Goal: Navigation & Orientation: Find specific page/section

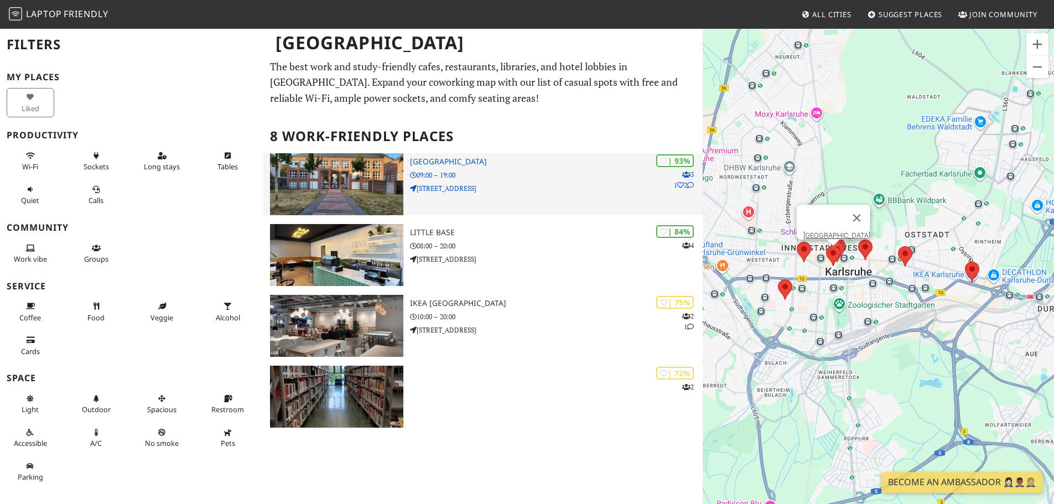
click at [354, 194] on img at bounding box center [336, 184] width 133 height 62
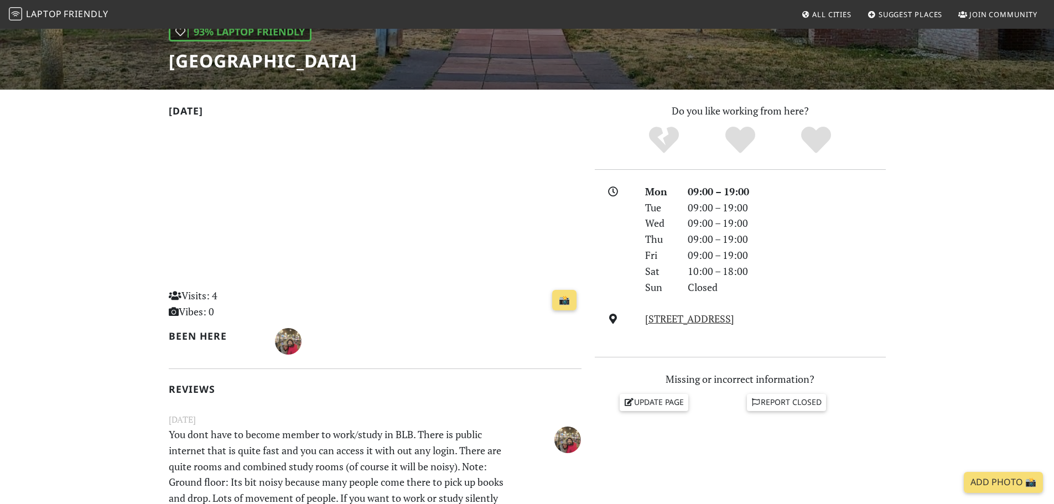
scroll to position [166, 0]
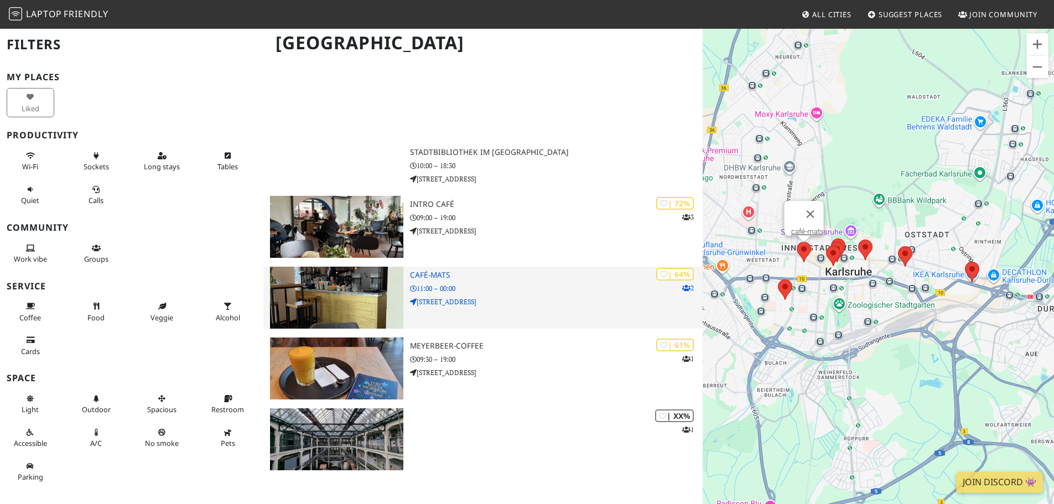
scroll to position [484, 0]
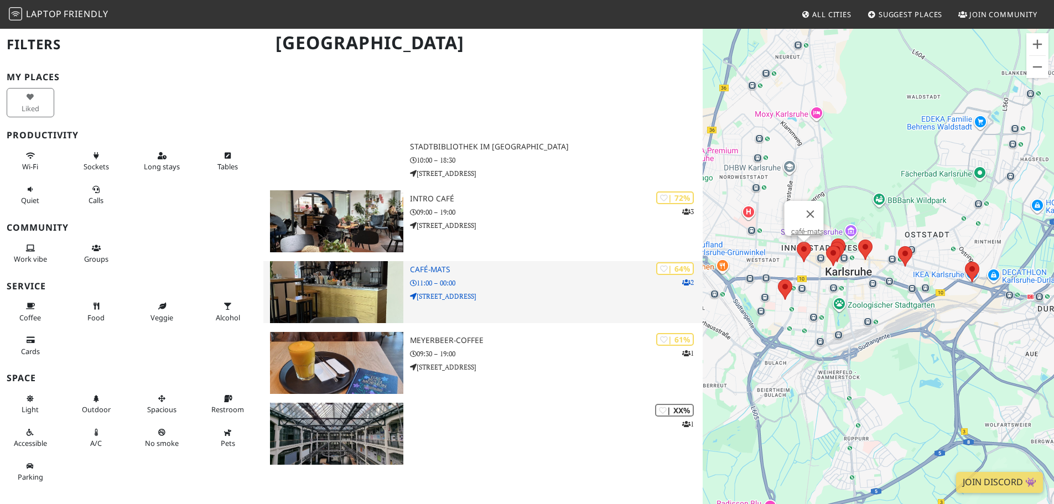
click at [353, 301] on img at bounding box center [336, 292] width 133 height 62
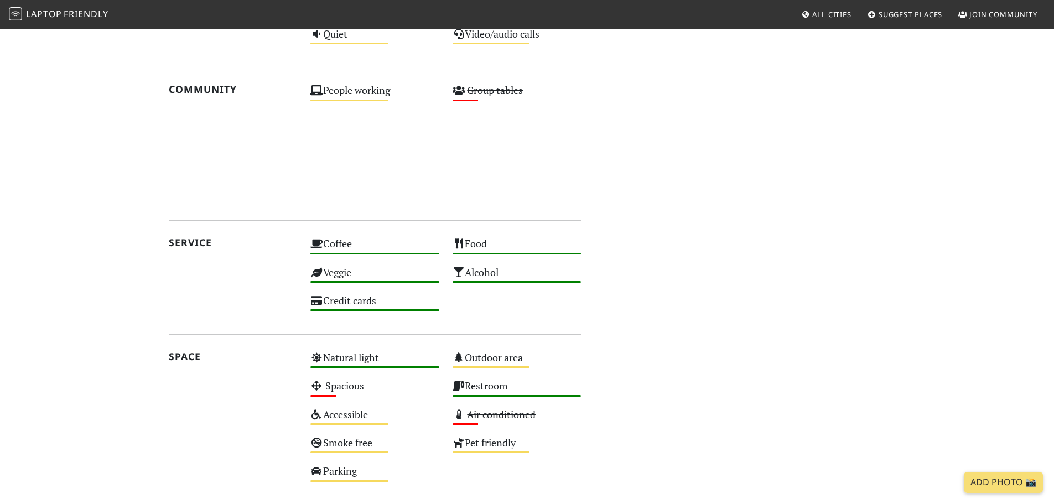
scroll to position [498, 0]
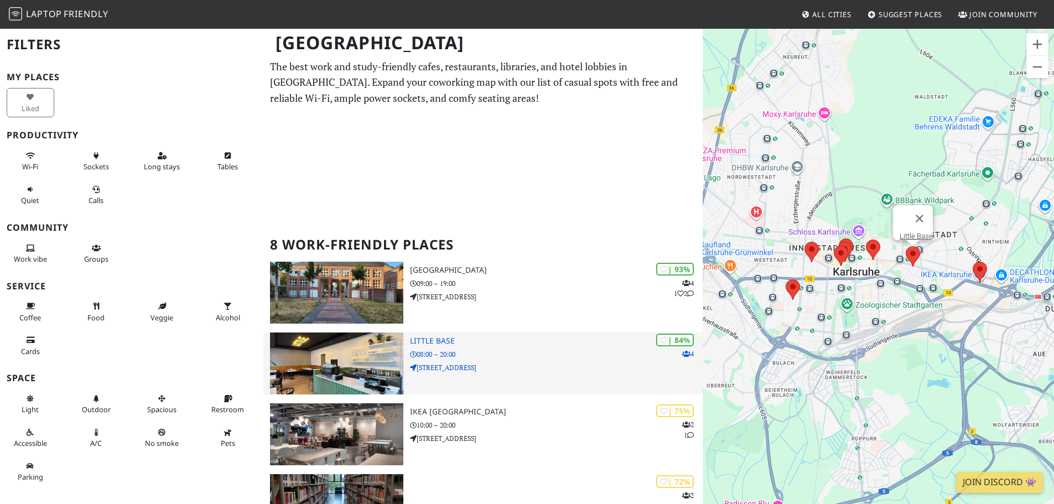
click at [379, 356] on img at bounding box center [336, 363] width 133 height 62
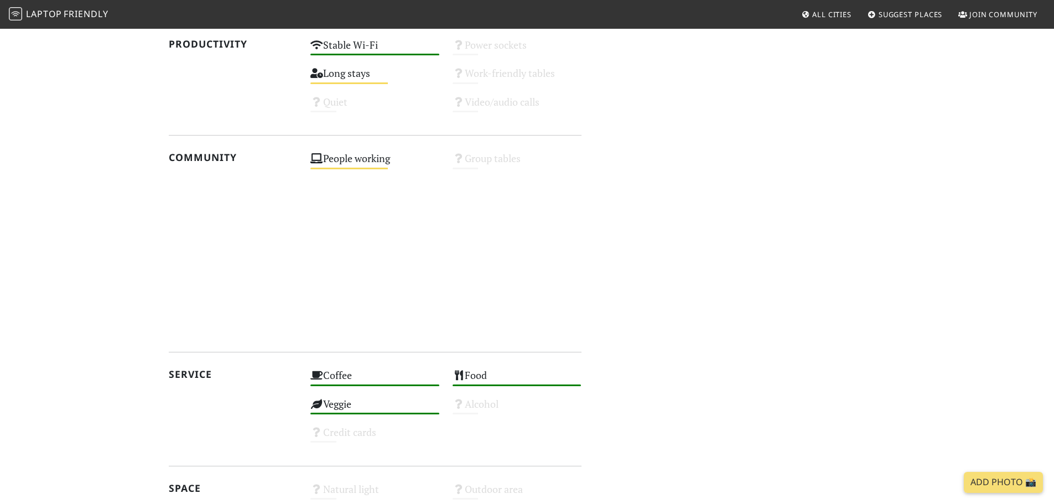
scroll to position [582, 0]
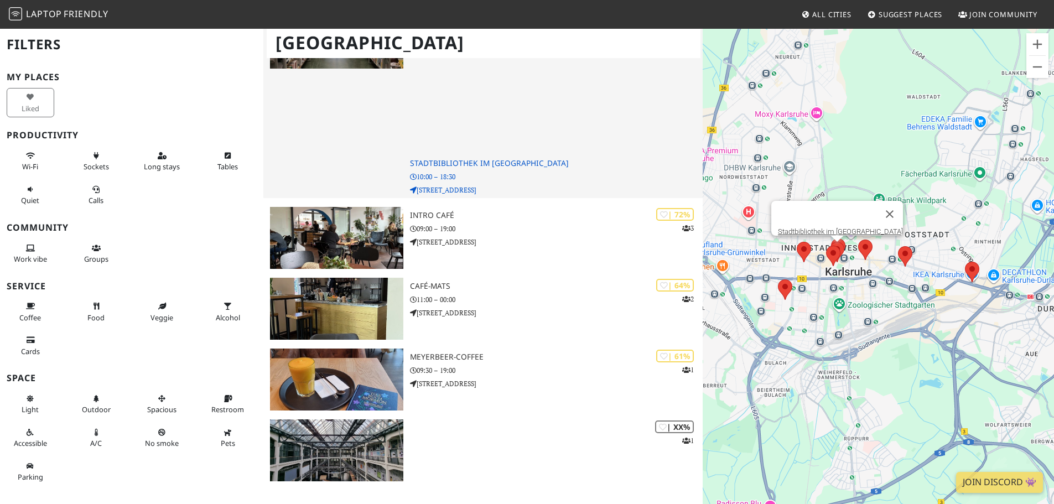
scroll to position [500, 0]
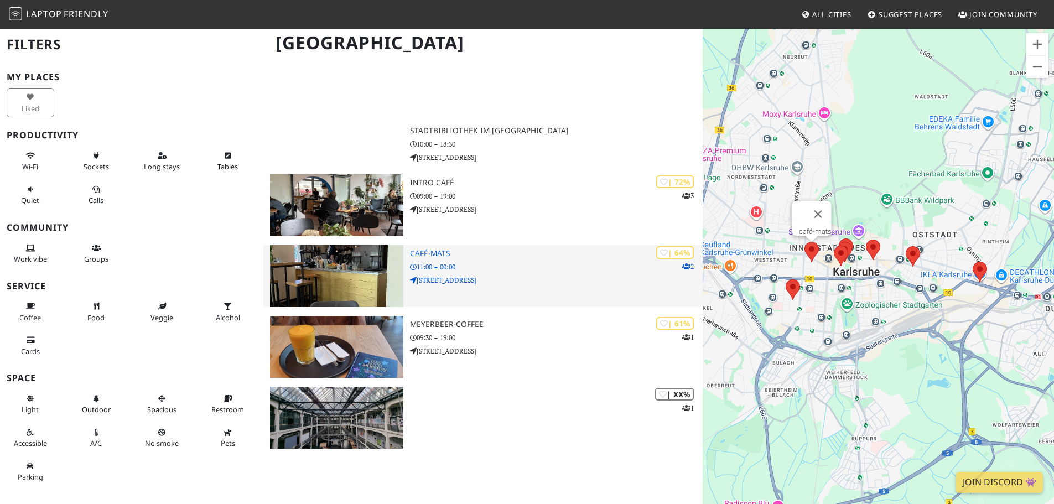
click at [340, 265] on img at bounding box center [336, 276] width 133 height 62
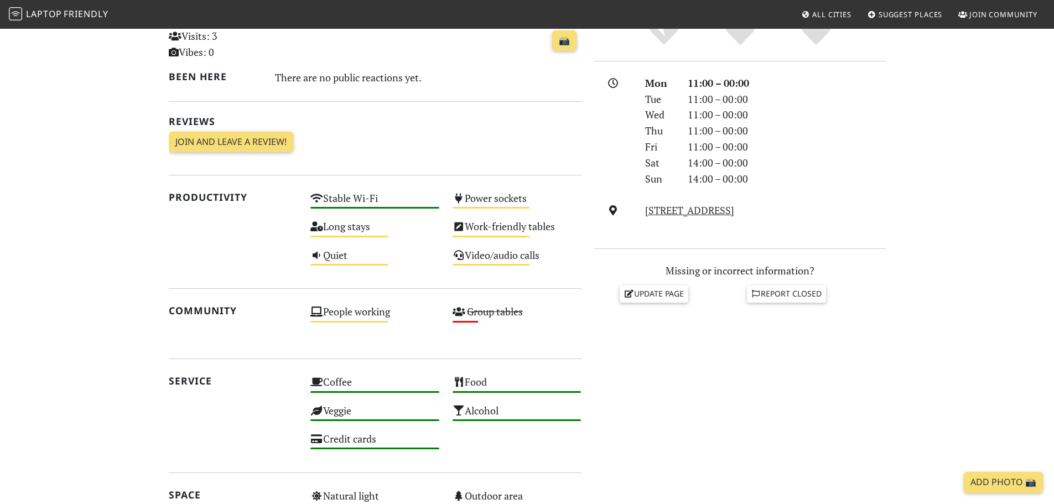
scroll to position [332, 0]
